Goal: Information Seeking & Learning: Learn about a topic

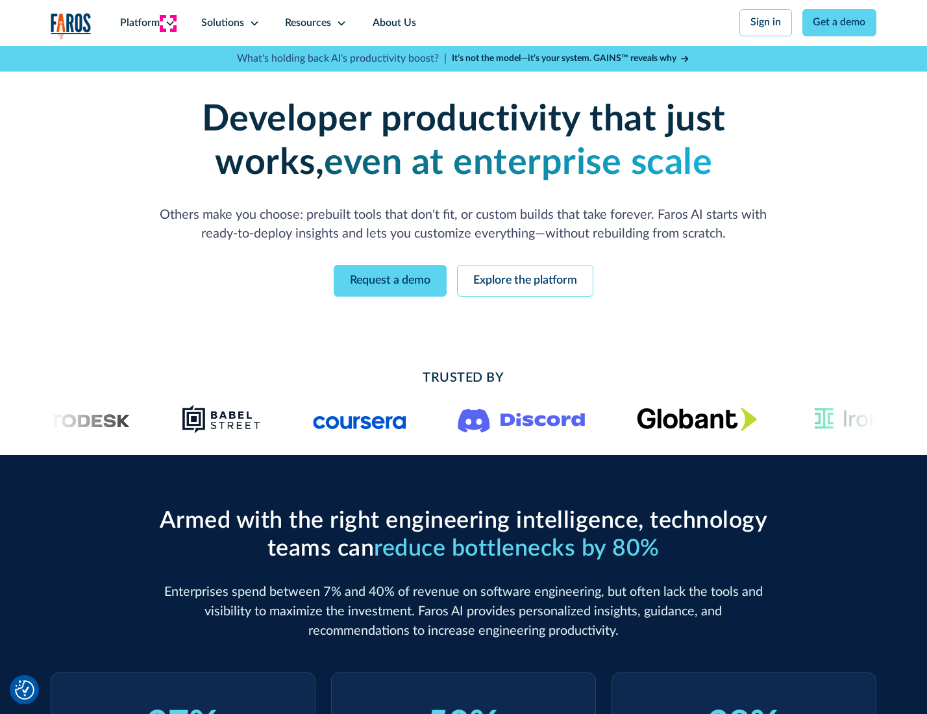
click at [168, 23] on icon at bounding box center [170, 23] width 10 height 10
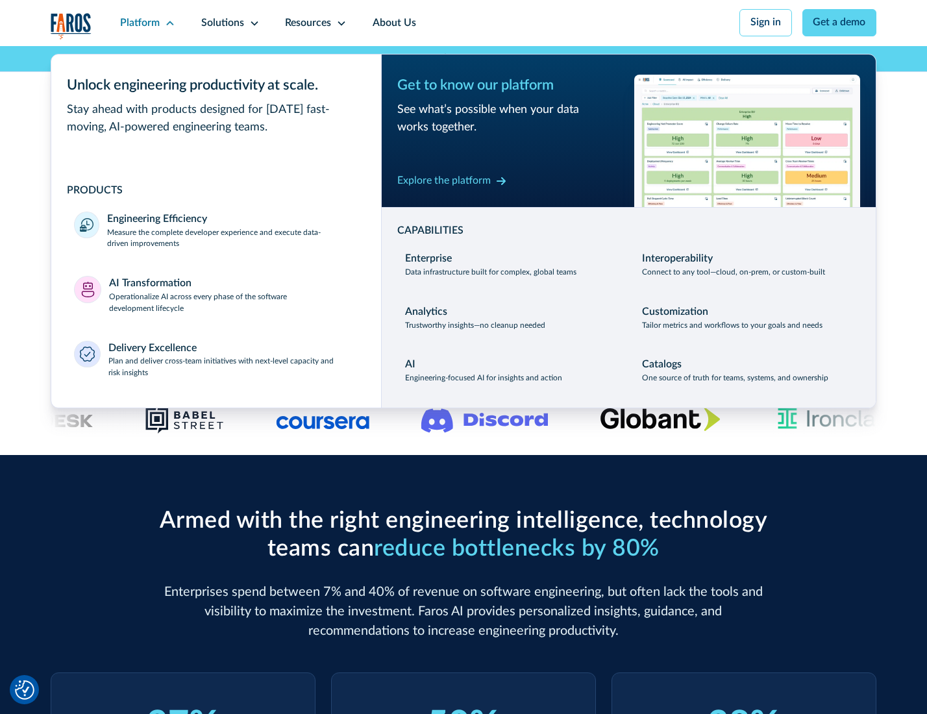
click at [231, 240] on p "Measure the complete developer experience and execute data-driven improvements" at bounding box center [232, 238] width 251 height 23
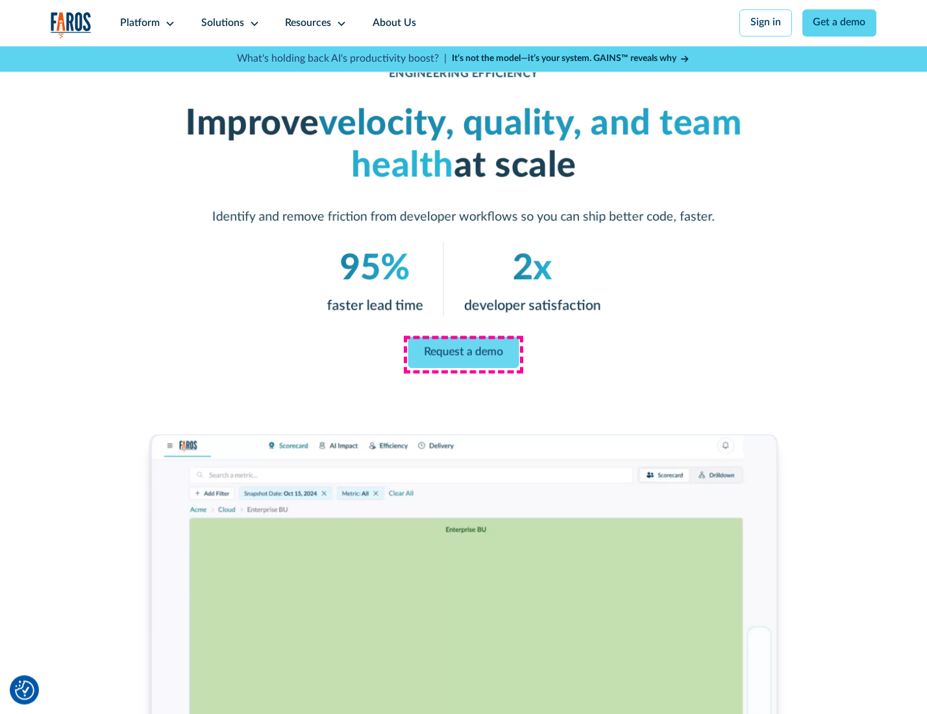
click at [463, 354] on link "Request a demo" at bounding box center [463, 352] width 111 height 31
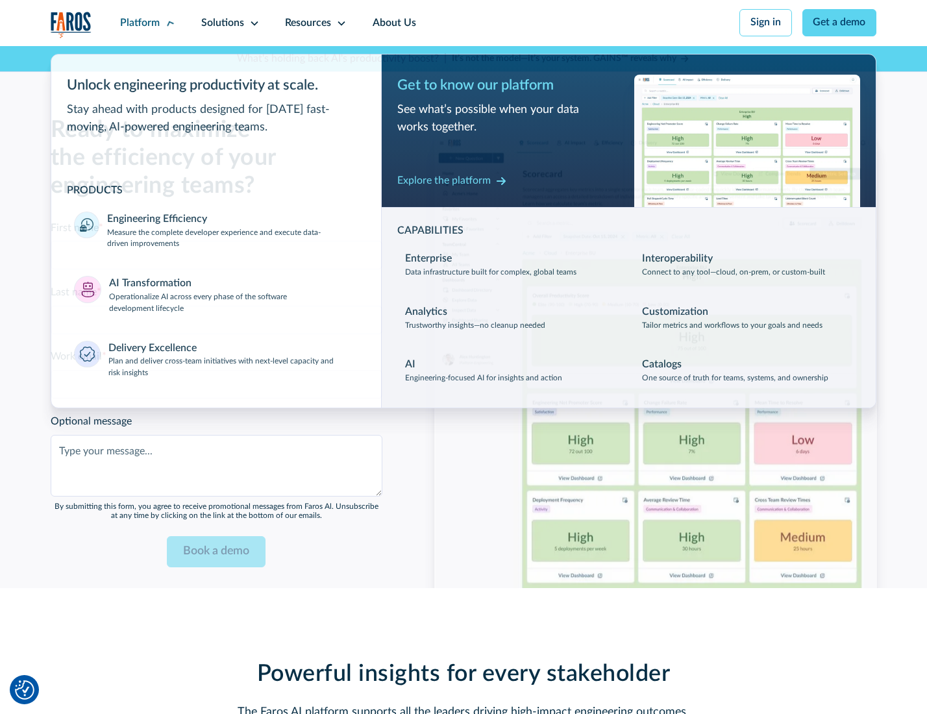
scroll to position [2825, 0]
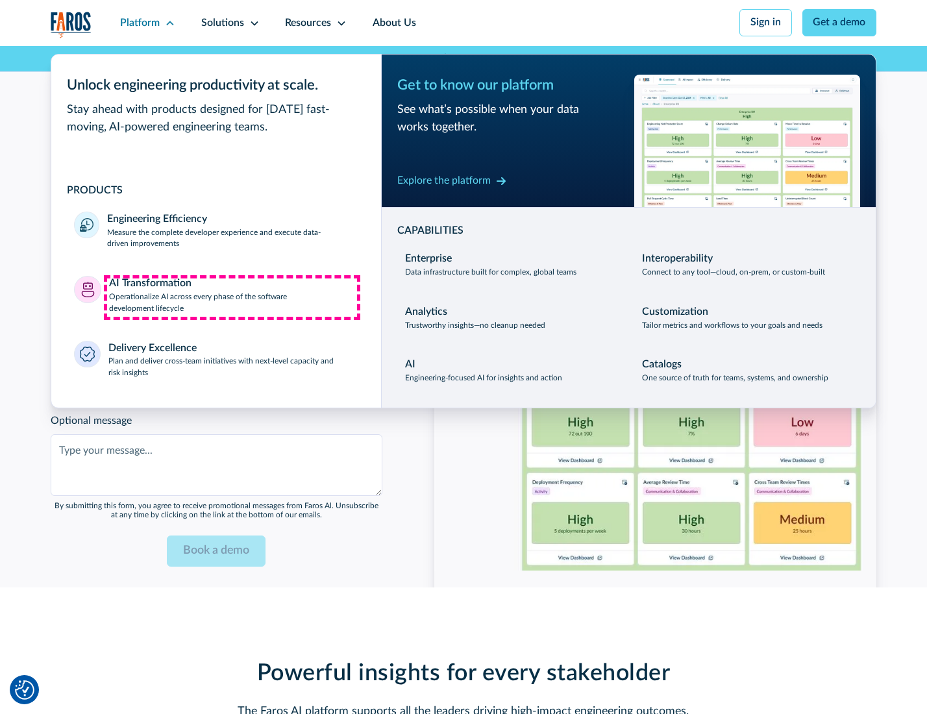
click at [232, 297] on p "Operationalize AI across every phase of the software development lifecycle" at bounding box center [233, 302] width 249 height 23
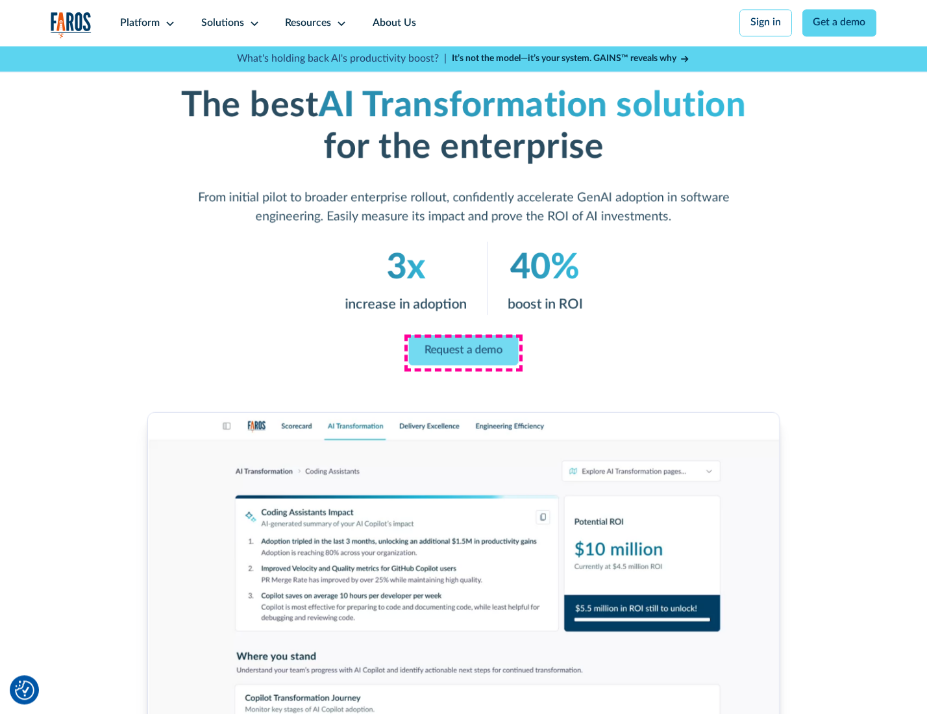
click at [463, 352] on link "Request a demo" at bounding box center [464, 350] width 110 height 31
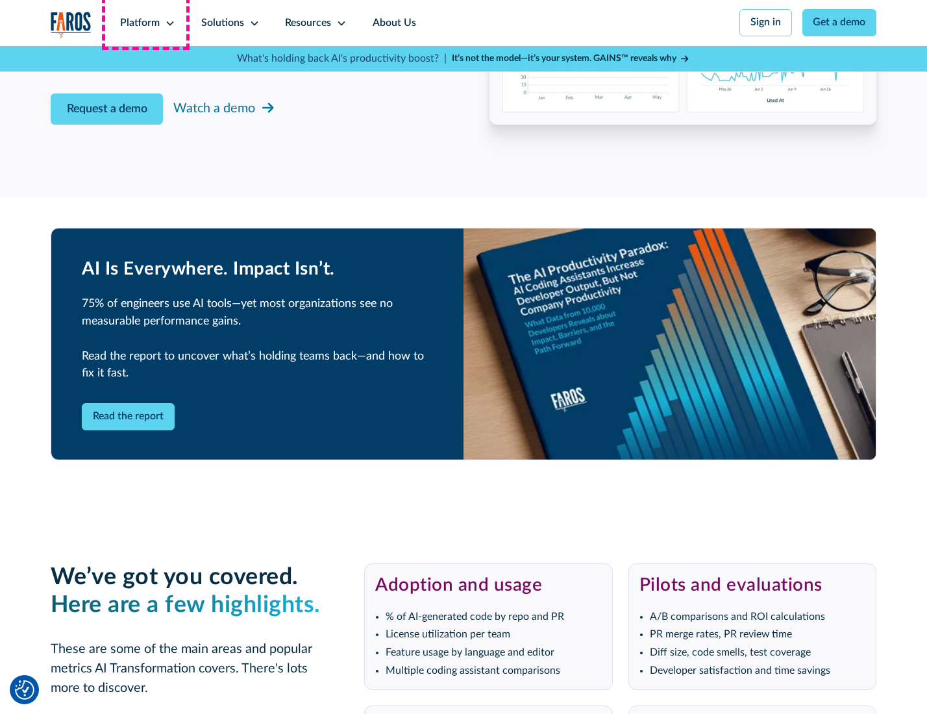
click at [145, 23] on div "Platform" at bounding box center [140, 24] width 40 height 16
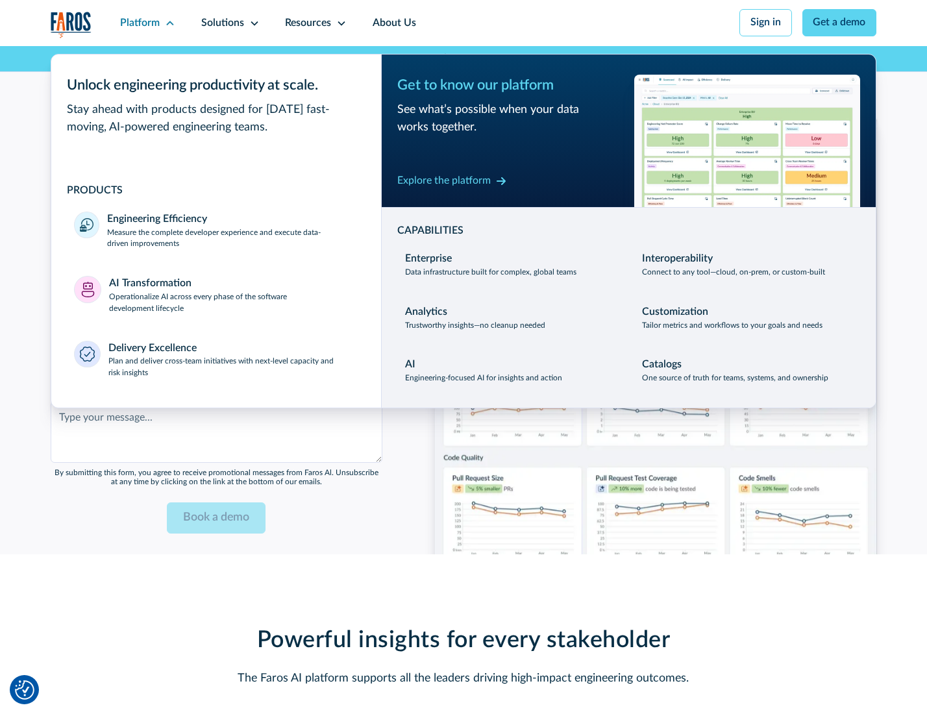
scroll to position [3138, 0]
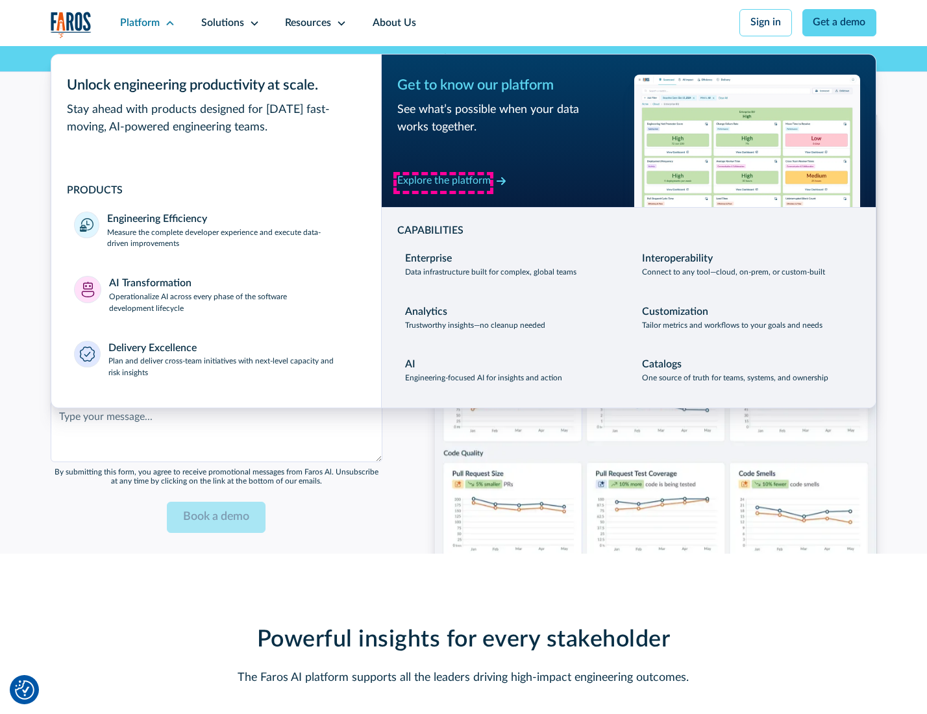
click at [443, 182] on div "Explore the platform" at bounding box center [443, 181] width 93 height 16
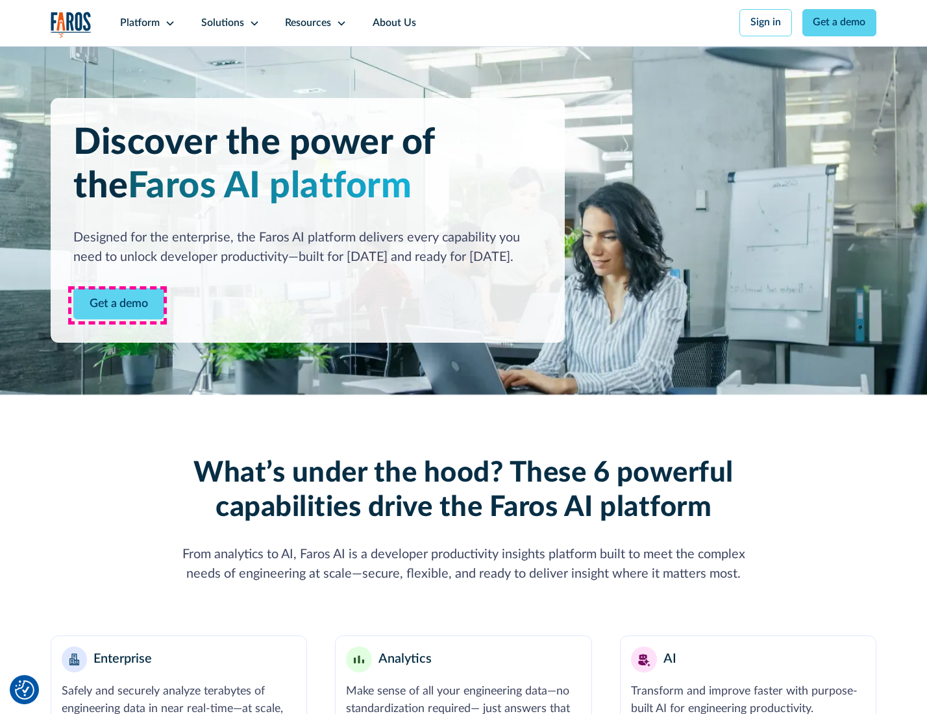
click at [117, 305] on link "Get a demo" at bounding box center [118, 304] width 91 height 32
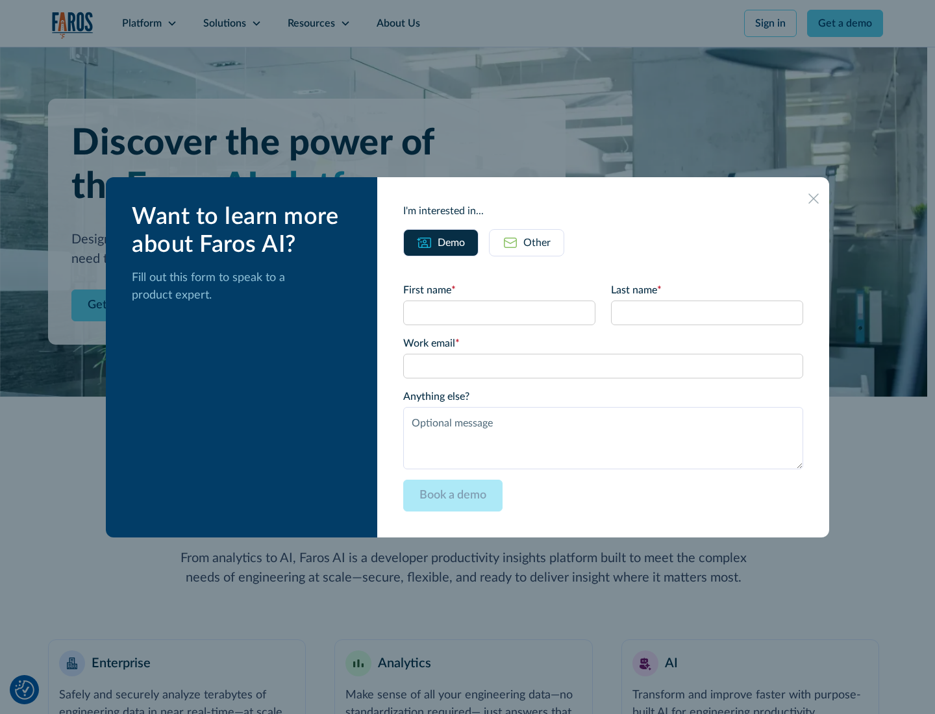
click at [536, 242] on div "Other" at bounding box center [536, 243] width 27 height 16
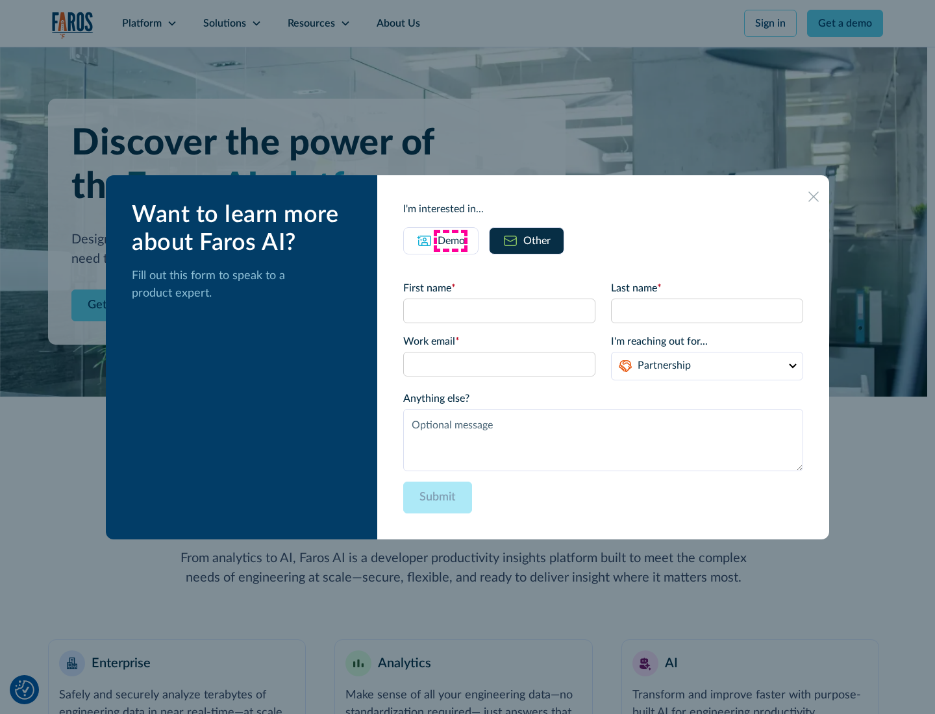
click at [450, 240] on div "Demo" at bounding box center [450, 241] width 27 height 16
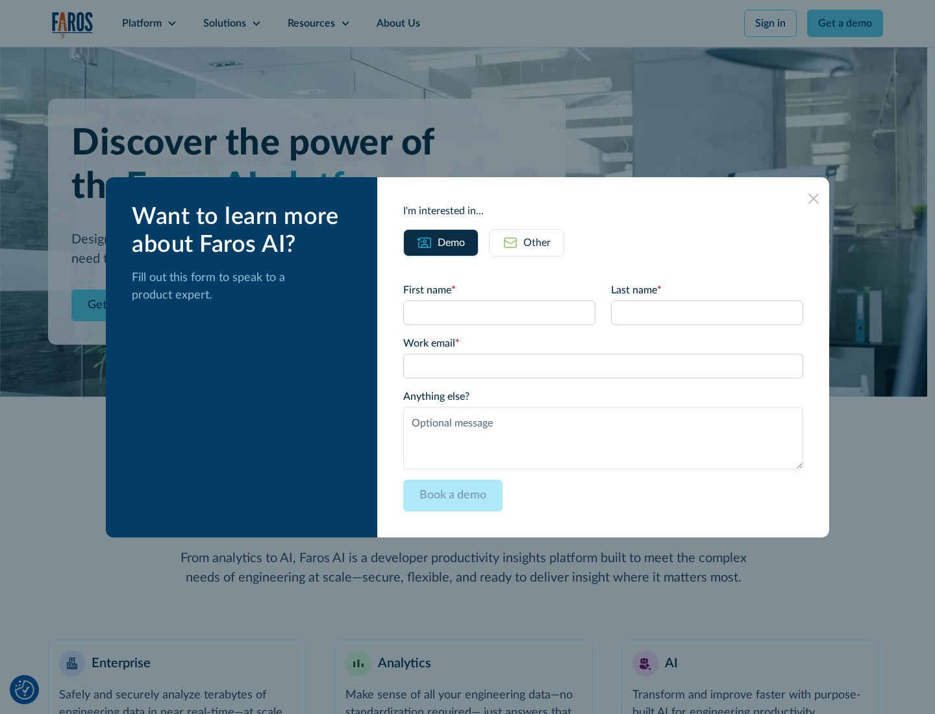
click at [814, 198] on icon at bounding box center [813, 198] width 10 height 10
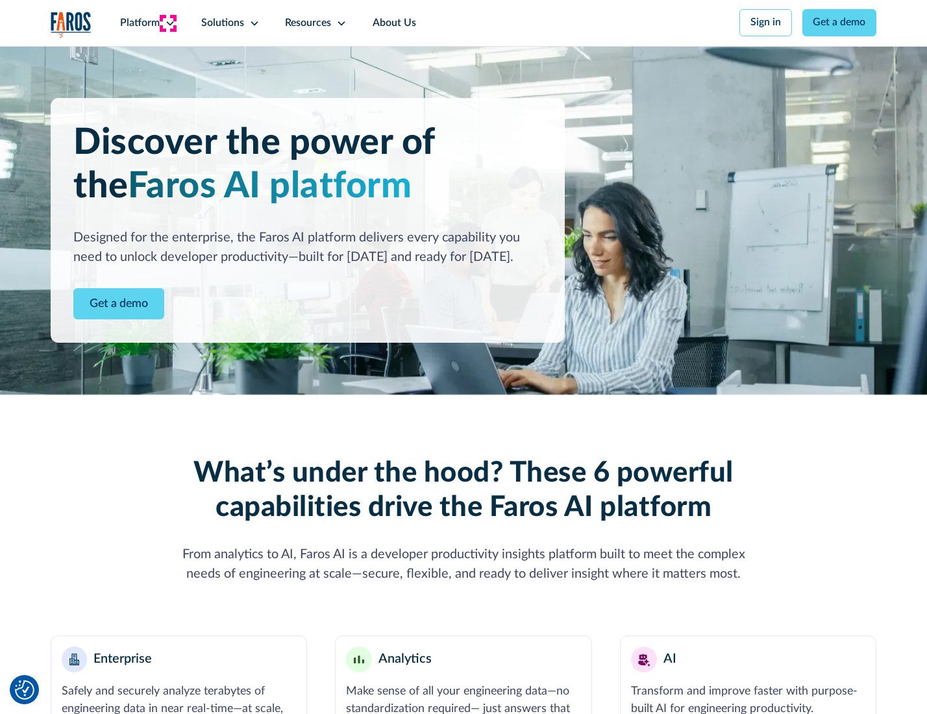
click at [168, 23] on icon at bounding box center [170, 23] width 10 height 10
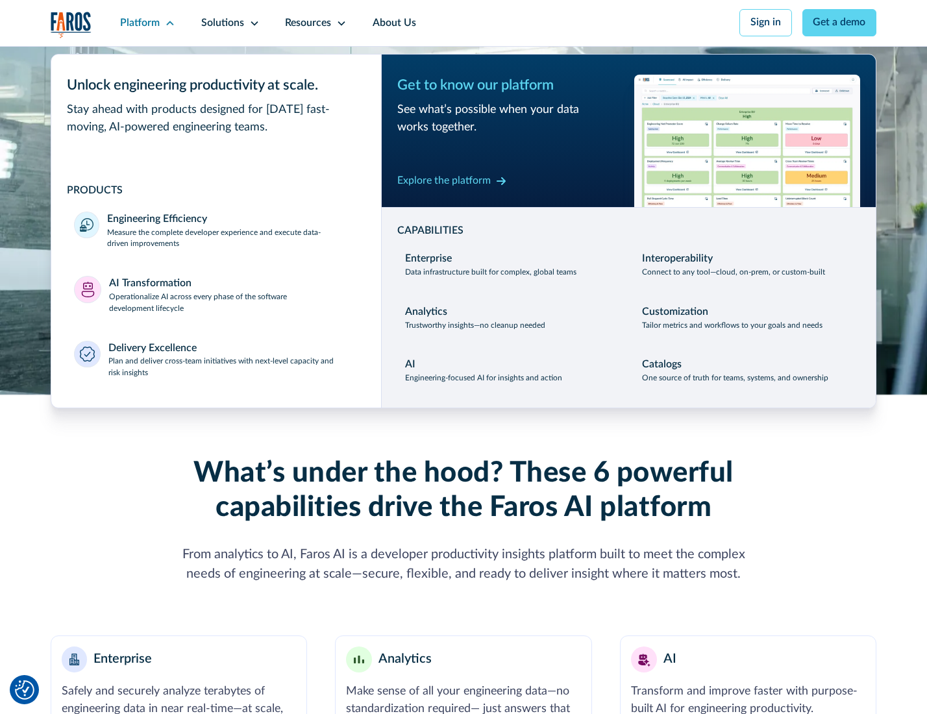
click at [232, 370] on p "Plan and deliver cross-team initiatives with next-level capacity and risk insig…" at bounding box center [233, 367] width 250 height 23
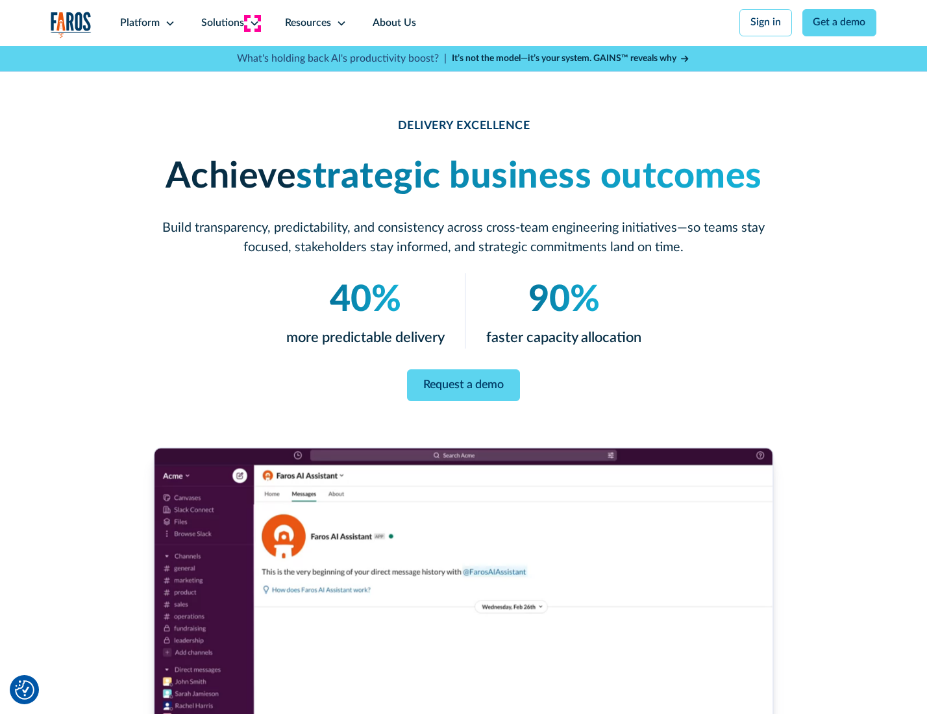
click at [252, 23] on icon at bounding box center [254, 23] width 10 height 10
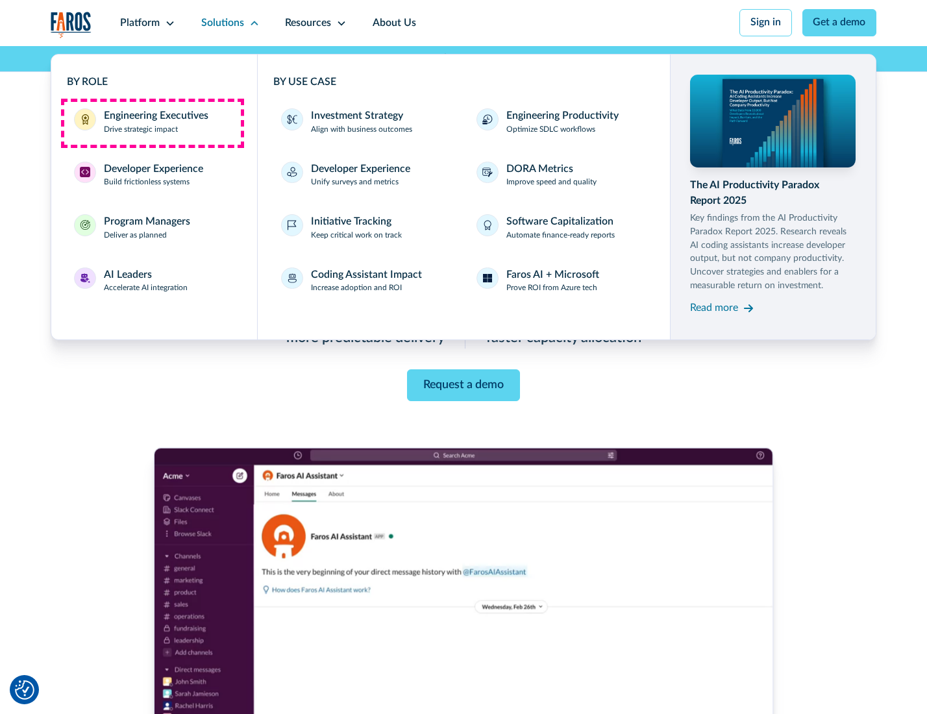
click at [152, 123] on div "Engineering Executives" at bounding box center [156, 116] width 104 height 16
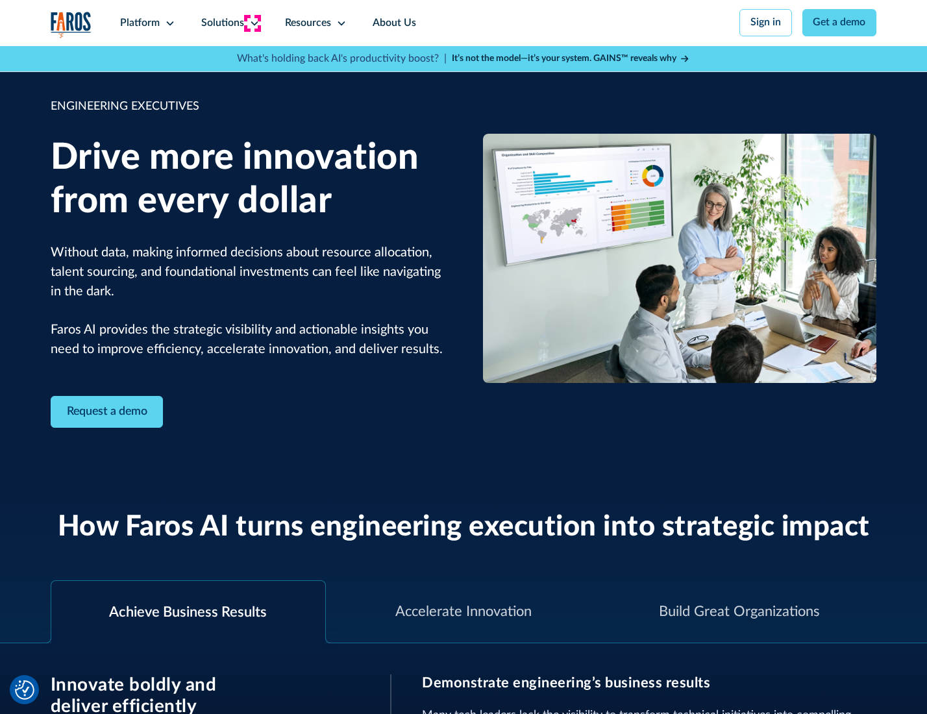
click at [252, 23] on icon at bounding box center [254, 23] width 10 height 10
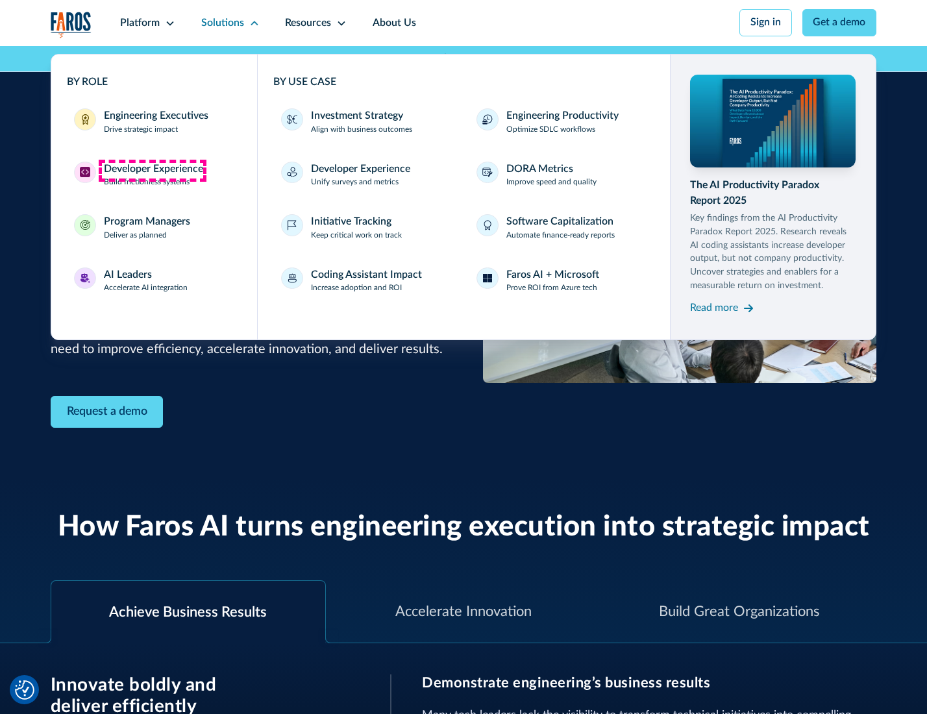
click at [152, 170] on div "Developer Experience" at bounding box center [153, 170] width 99 height 16
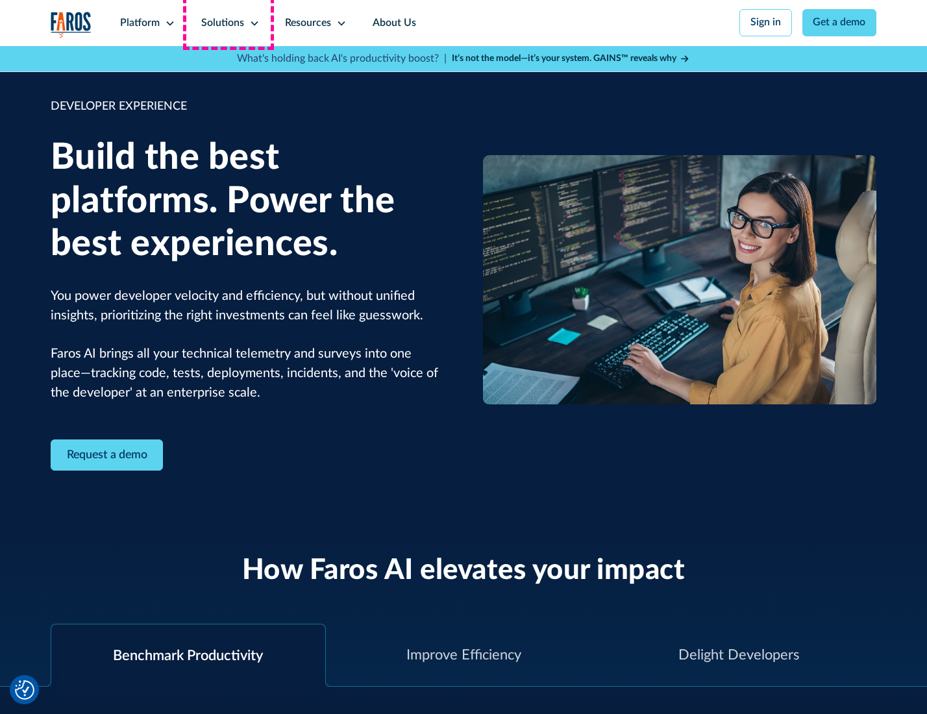
click at [228, 23] on div "Solutions" at bounding box center [222, 24] width 43 height 16
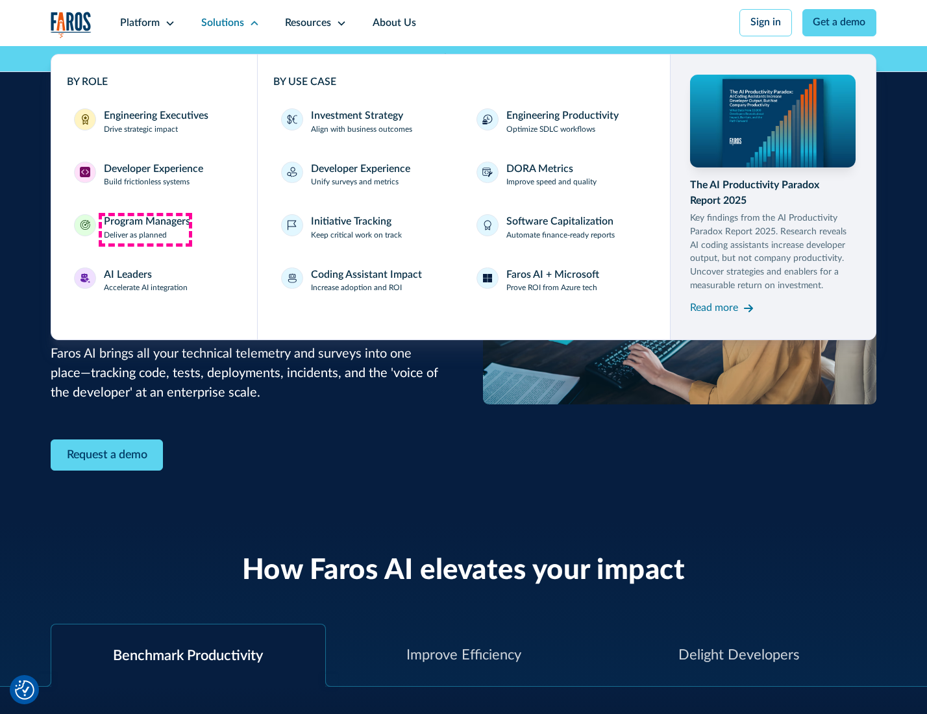
click at [145, 229] on div "Program Managers" at bounding box center [147, 222] width 86 height 16
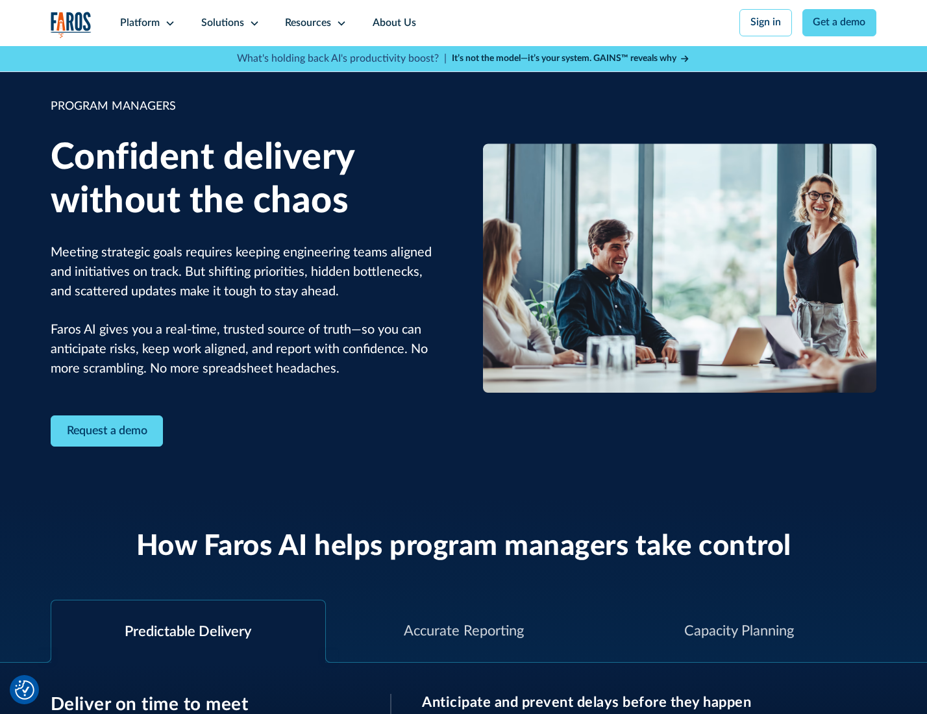
click at [252, 23] on icon at bounding box center [254, 23] width 10 height 10
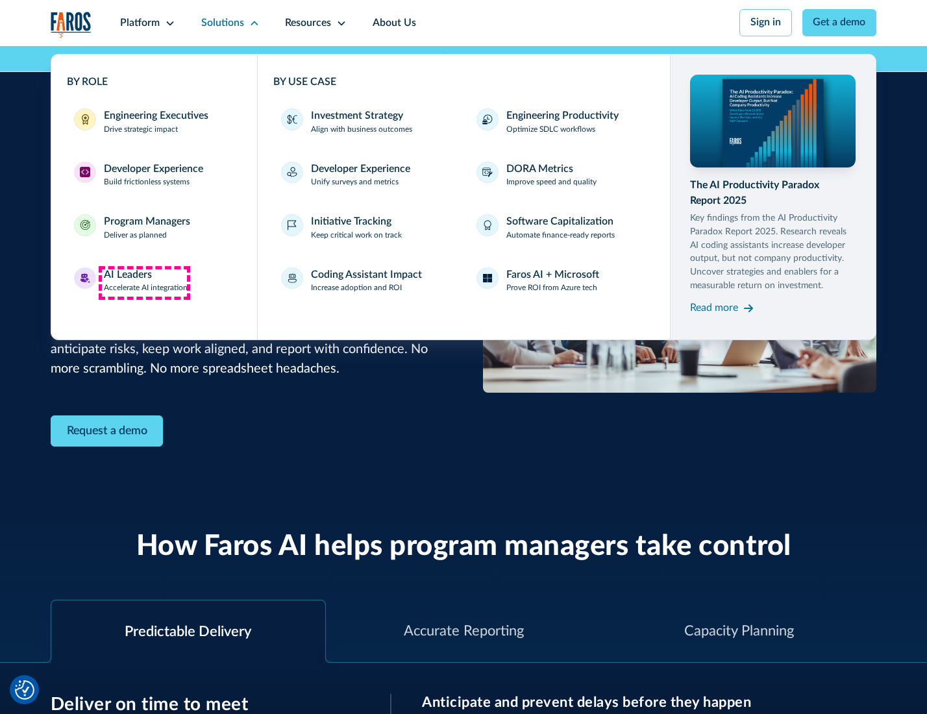
click at [144, 282] on div "AI Leaders" at bounding box center [128, 275] width 48 height 16
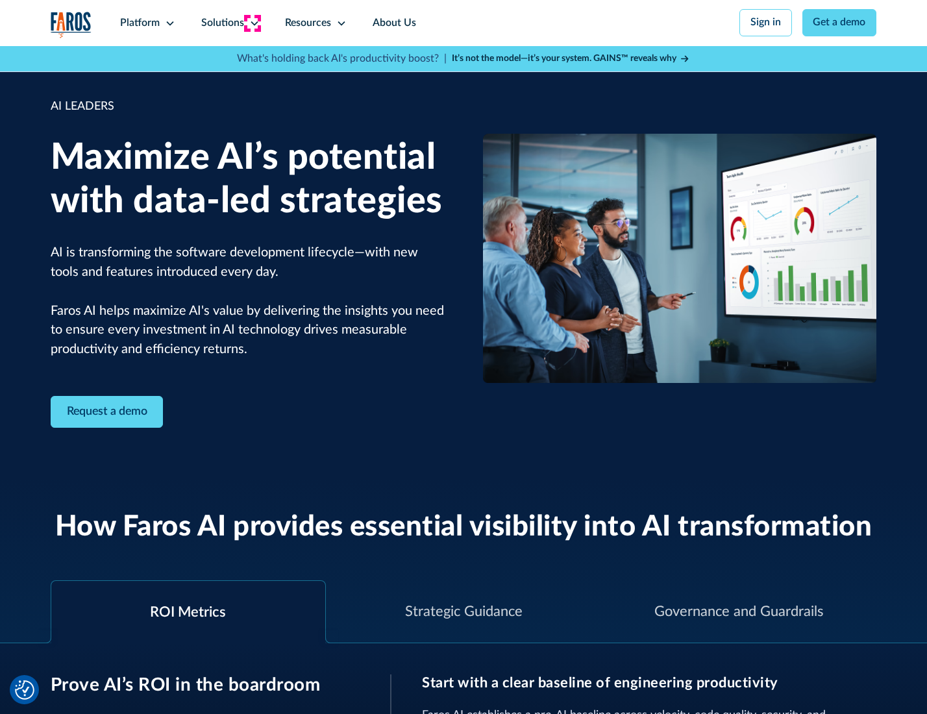
click at [252, 23] on icon at bounding box center [254, 23] width 10 height 10
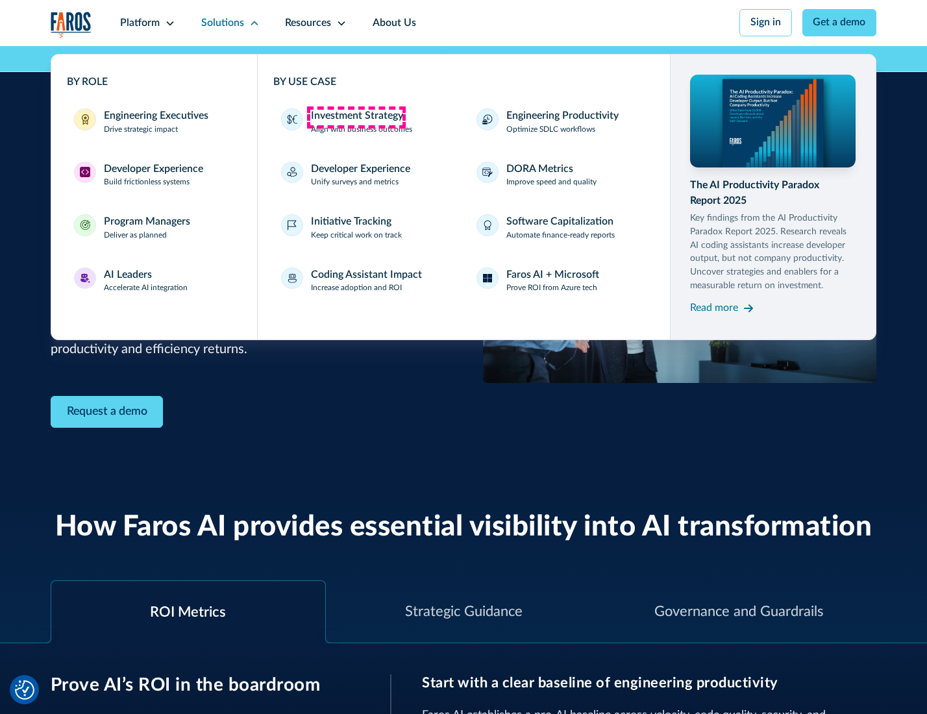
click at [356, 117] on div "Investment Strategy" at bounding box center [357, 116] width 92 height 16
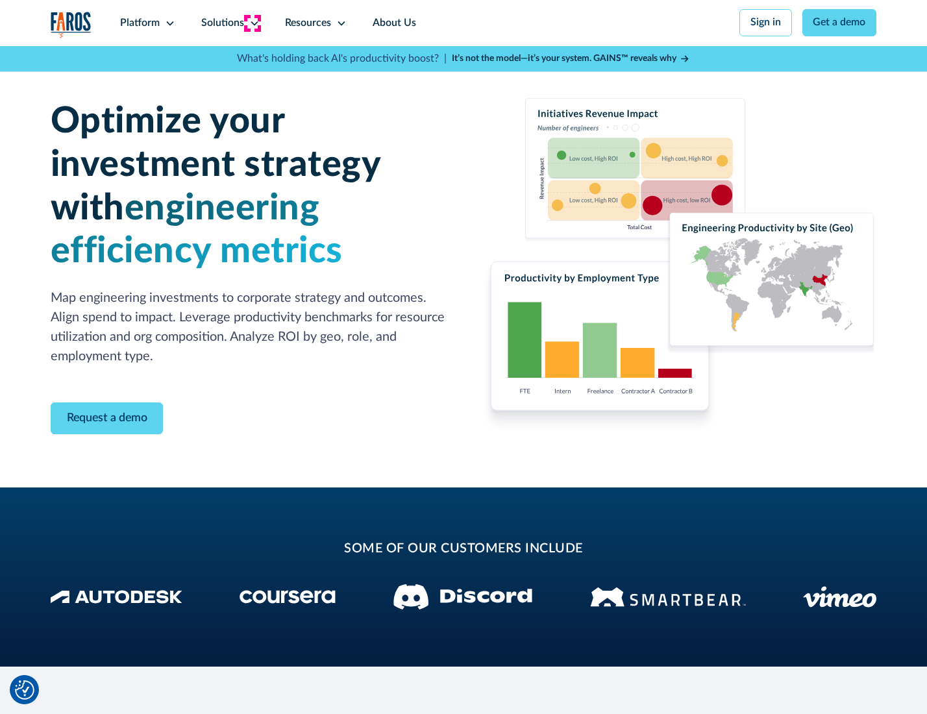
click at [252, 23] on icon at bounding box center [254, 23] width 10 height 10
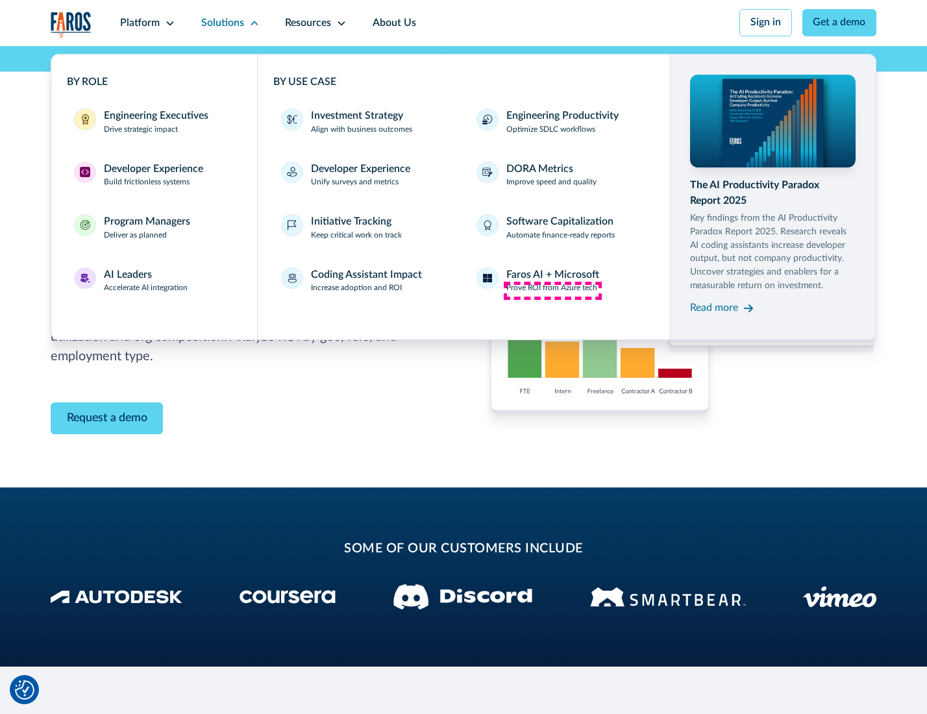
click at [552, 290] on p "Prove ROI from Azure tech" at bounding box center [551, 288] width 91 height 12
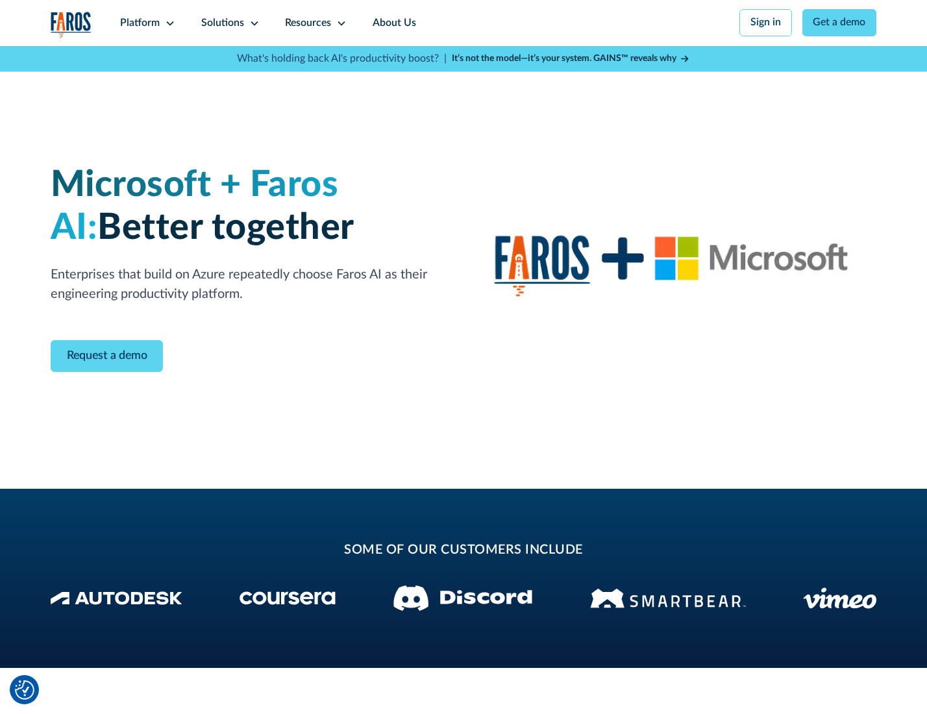
click at [252, 23] on icon at bounding box center [254, 23] width 10 height 10
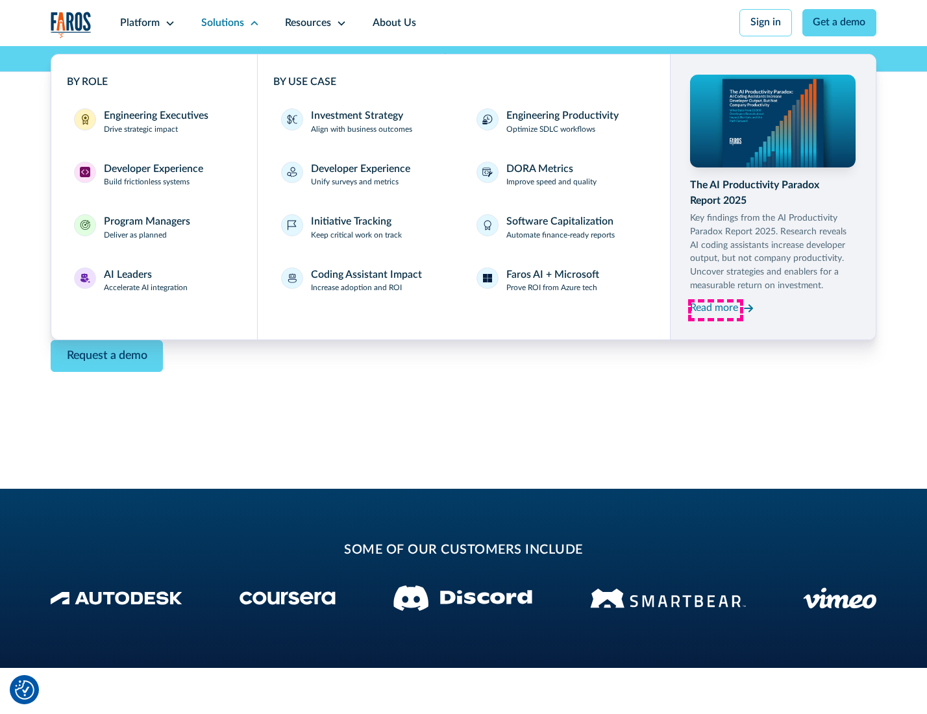
click at [715, 310] on div "Read more" at bounding box center [714, 309] width 48 height 16
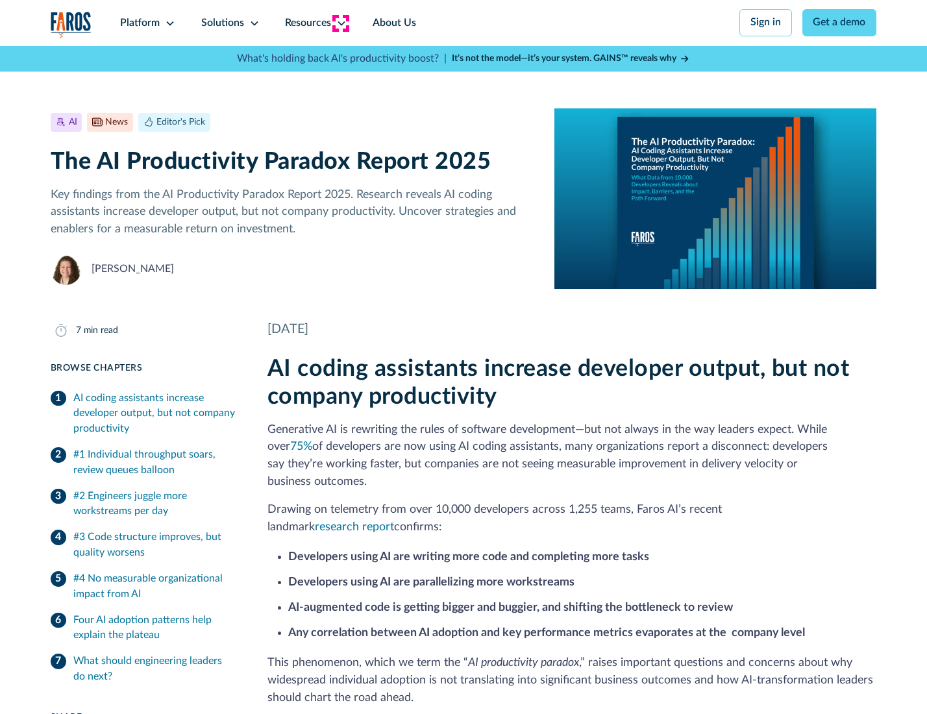
click at [340, 23] on icon at bounding box center [341, 23] width 10 height 10
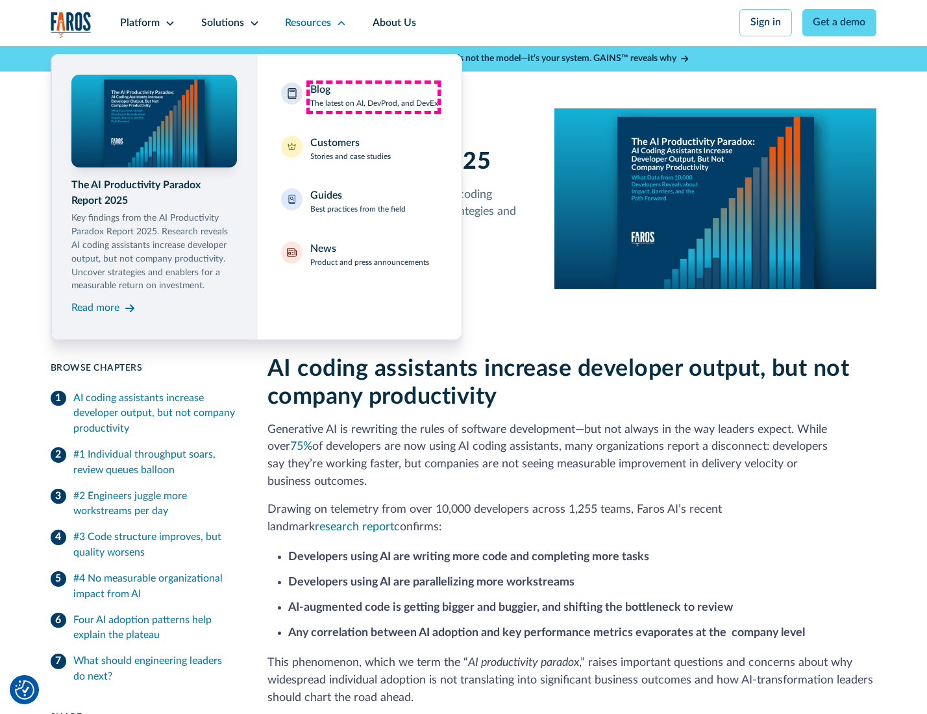
click at [373, 97] on div "Blog The latest on AI, DevProd, and DevEx" at bounding box center [374, 95] width 128 height 27
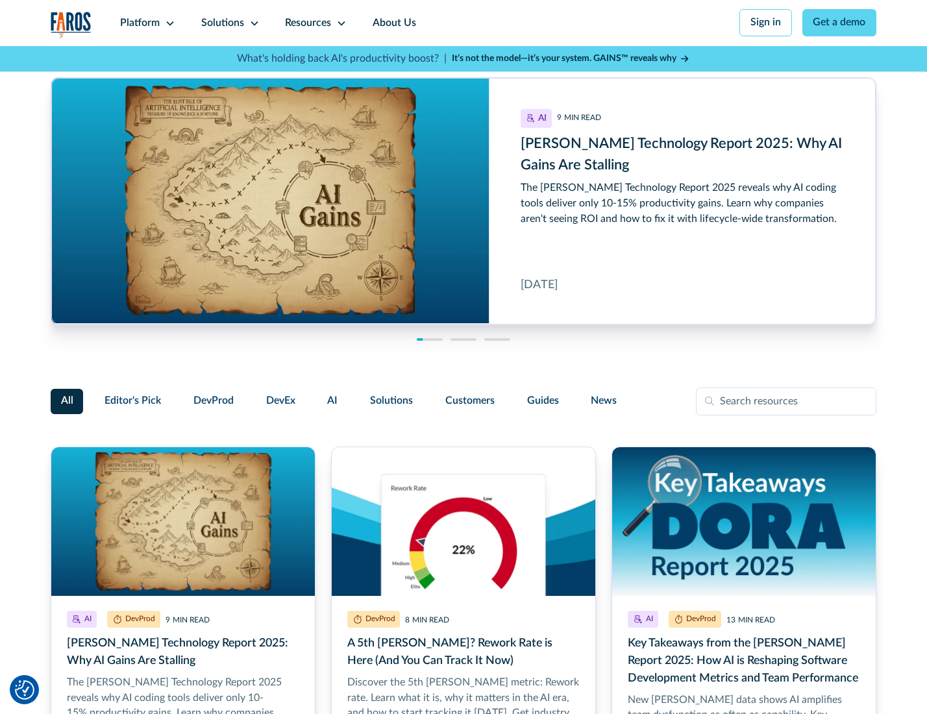
click at [841, 23] on link "Get a demo" at bounding box center [839, 22] width 75 height 27
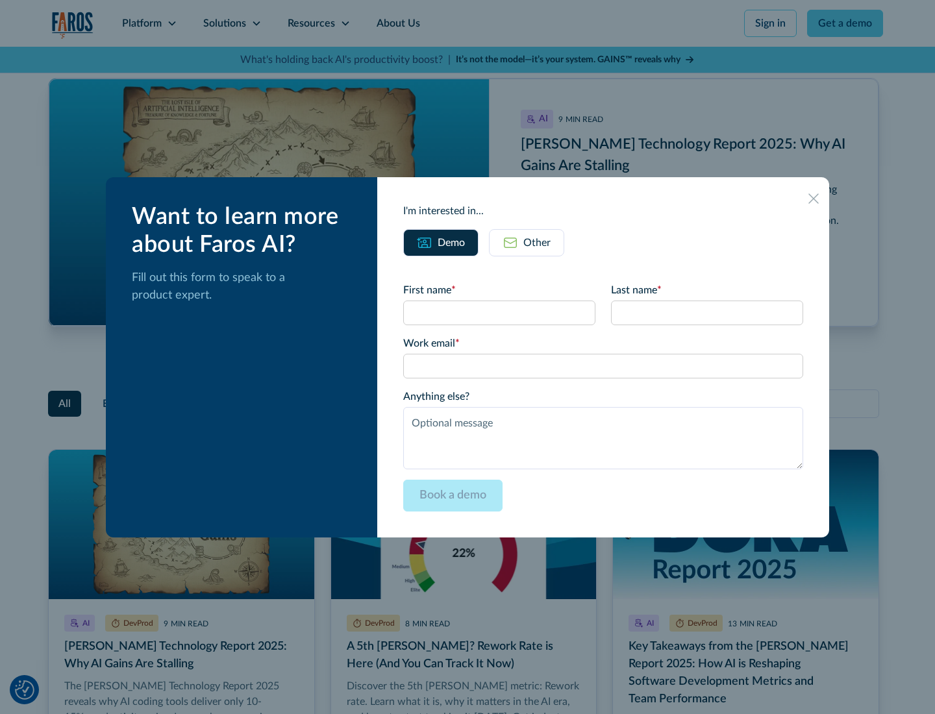
click at [526, 242] on div "Other" at bounding box center [536, 243] width 27 height 16
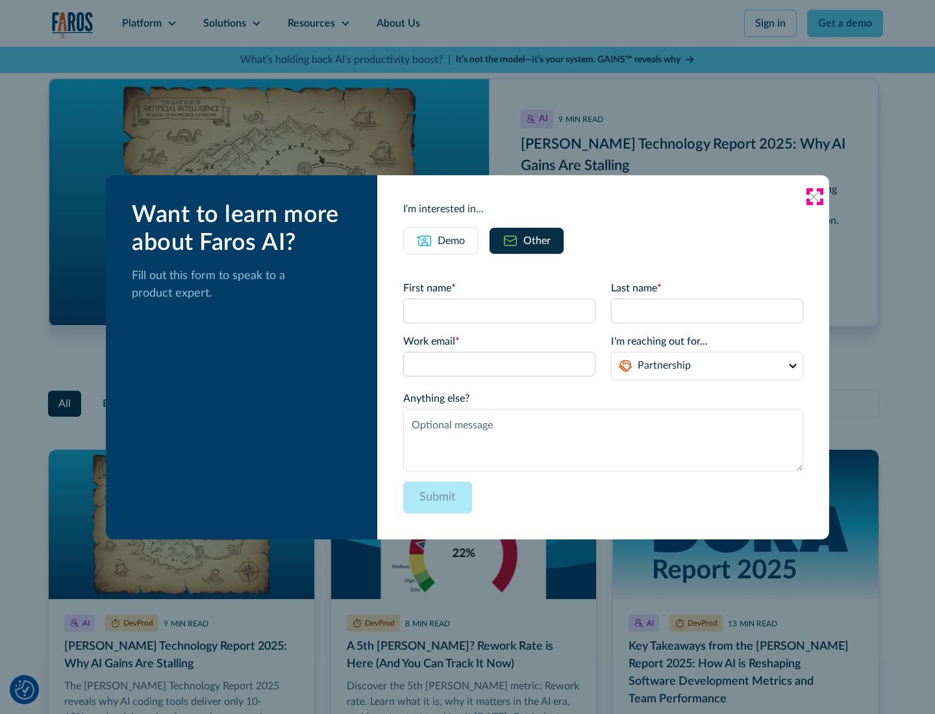
click at [814, 196] on icon at bounding box center [813, 196] width 10 height 10
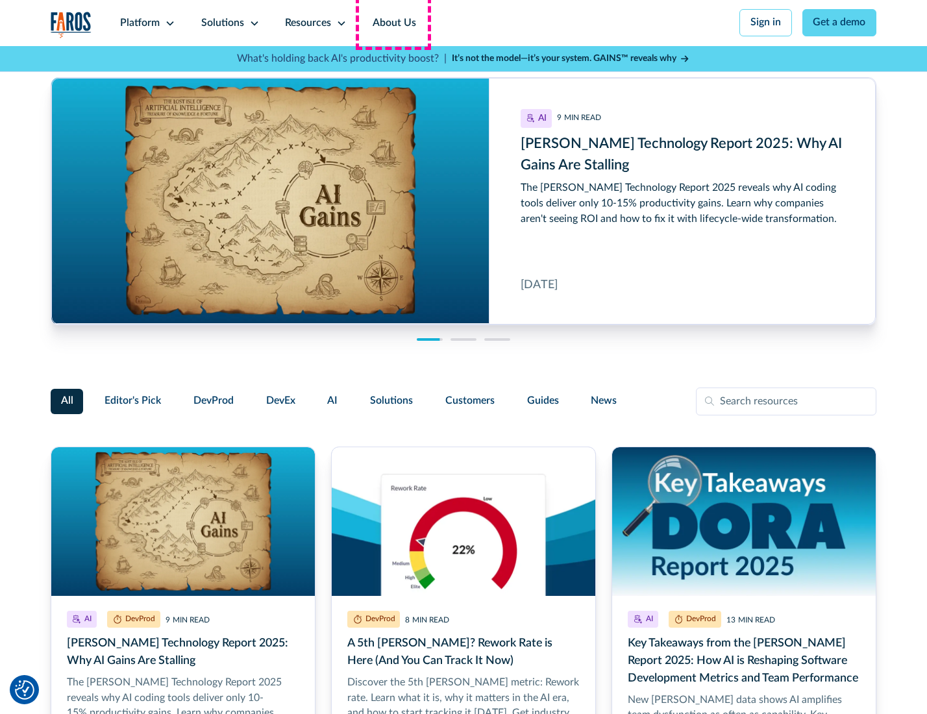
click at [393, 23] on link "About Us" at bounding box center [394, 23] width 69 height 46
